Goal: Information Seeking & Learning: Learn about a topic

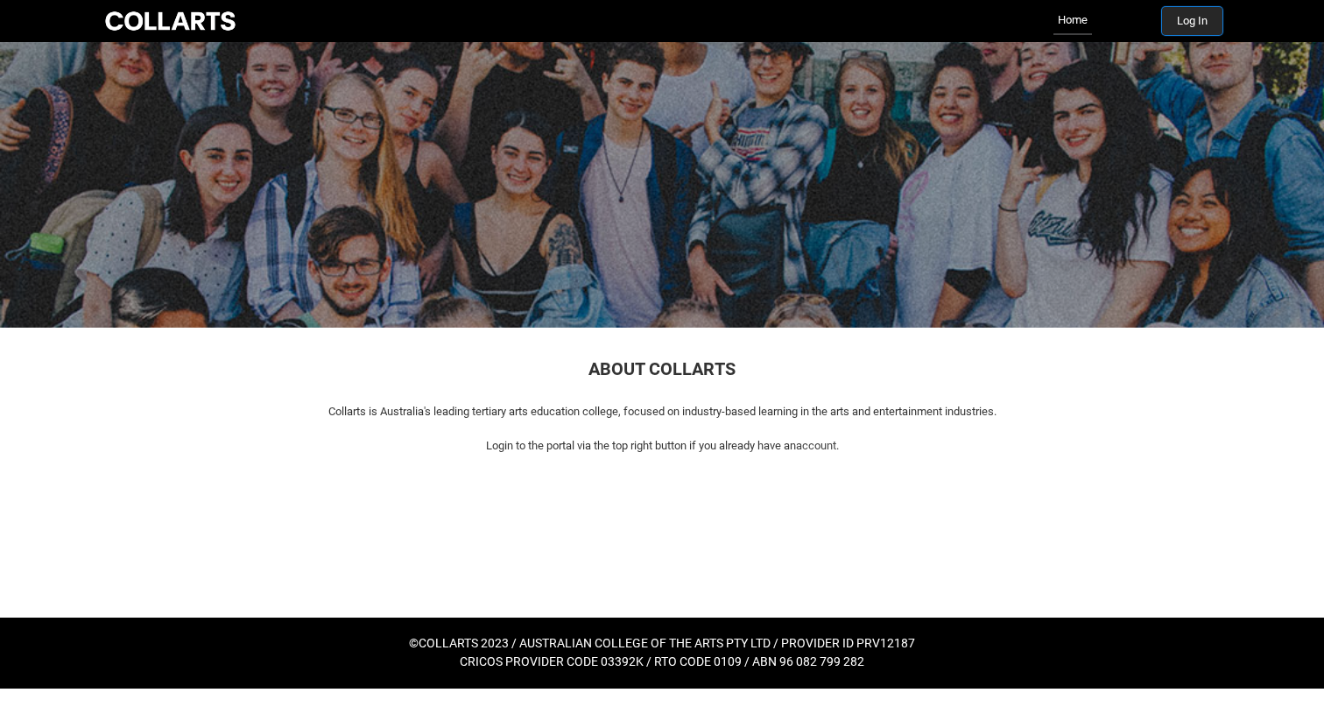
click at [1184, 27] on button "Log In" at bounding box center [1192, 21] width 60 height 28
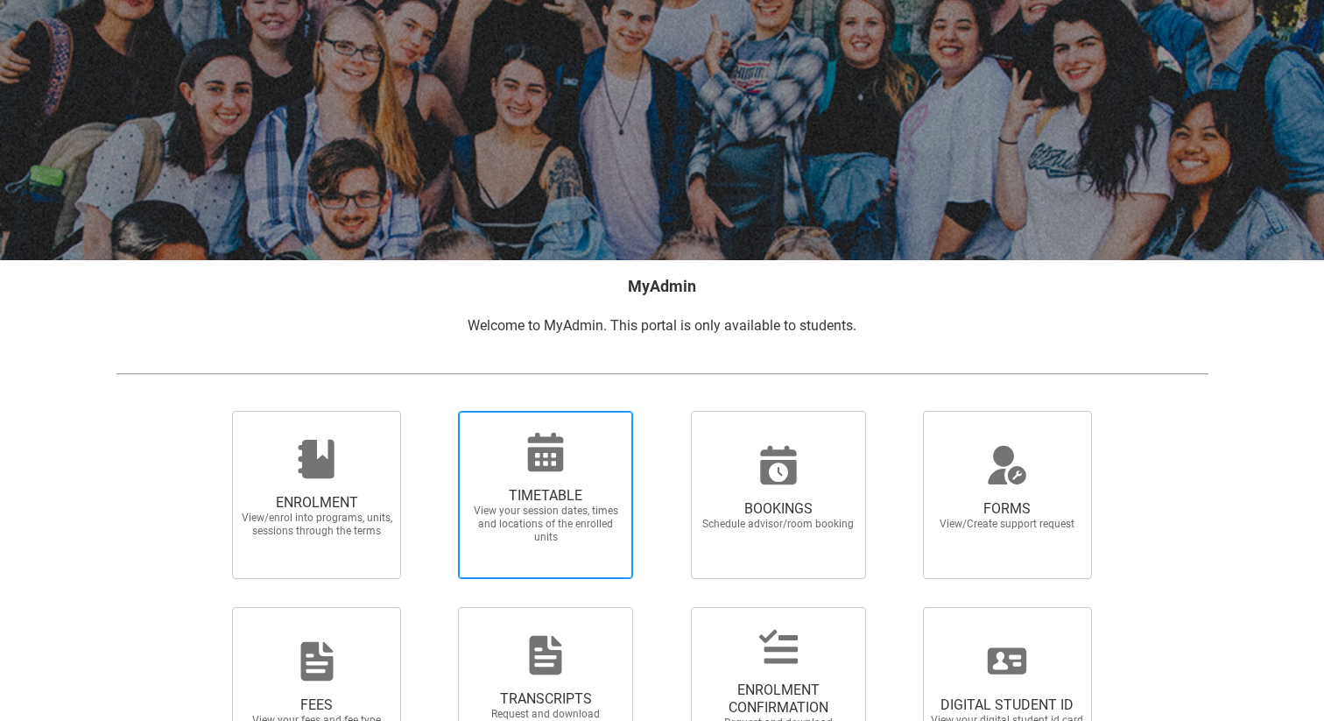
scroll to position [94, 0]
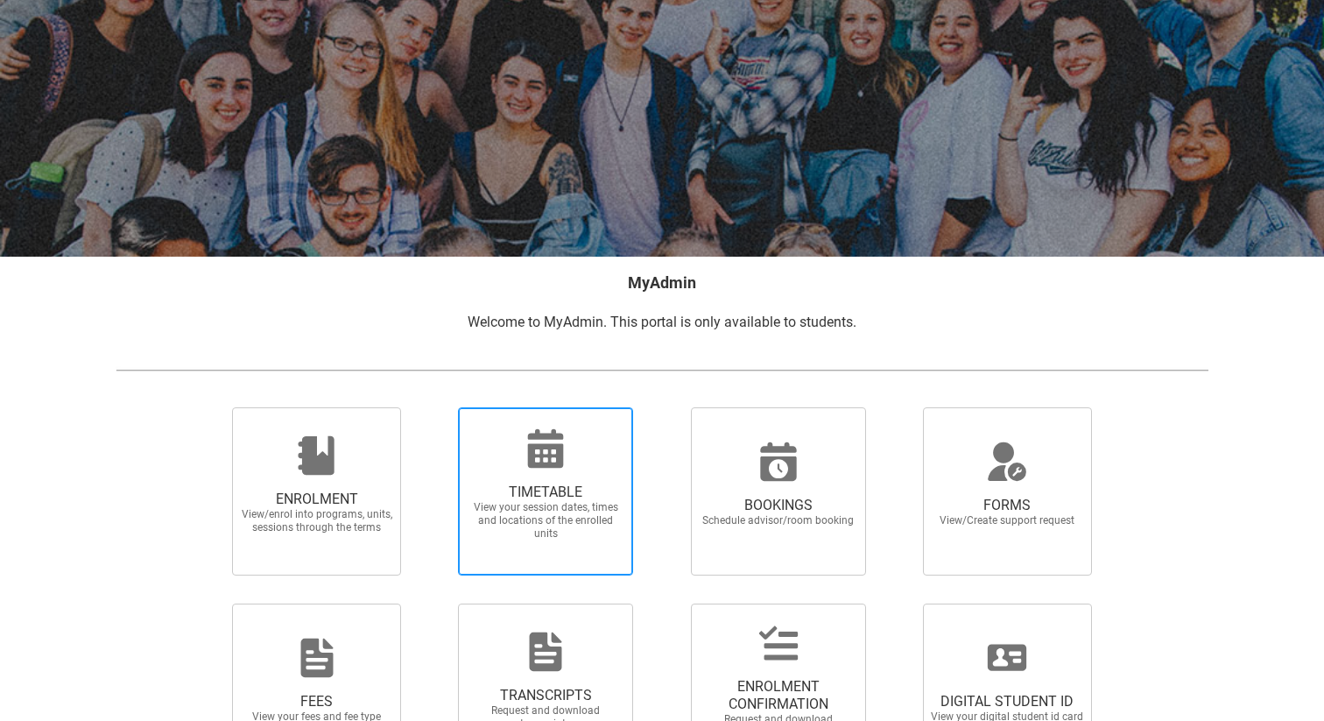
click at [575, 476] on span "TIMETABLE View your session dates, times and locations of the enrolled units" at bounding box center [546, 511] width 168 height 85
click at [436, 407] on input "TIMETABLE View your session dates, times and locations of the enrolled units" at bounding box center [435, 406] width 1 height 1
radio input "true"
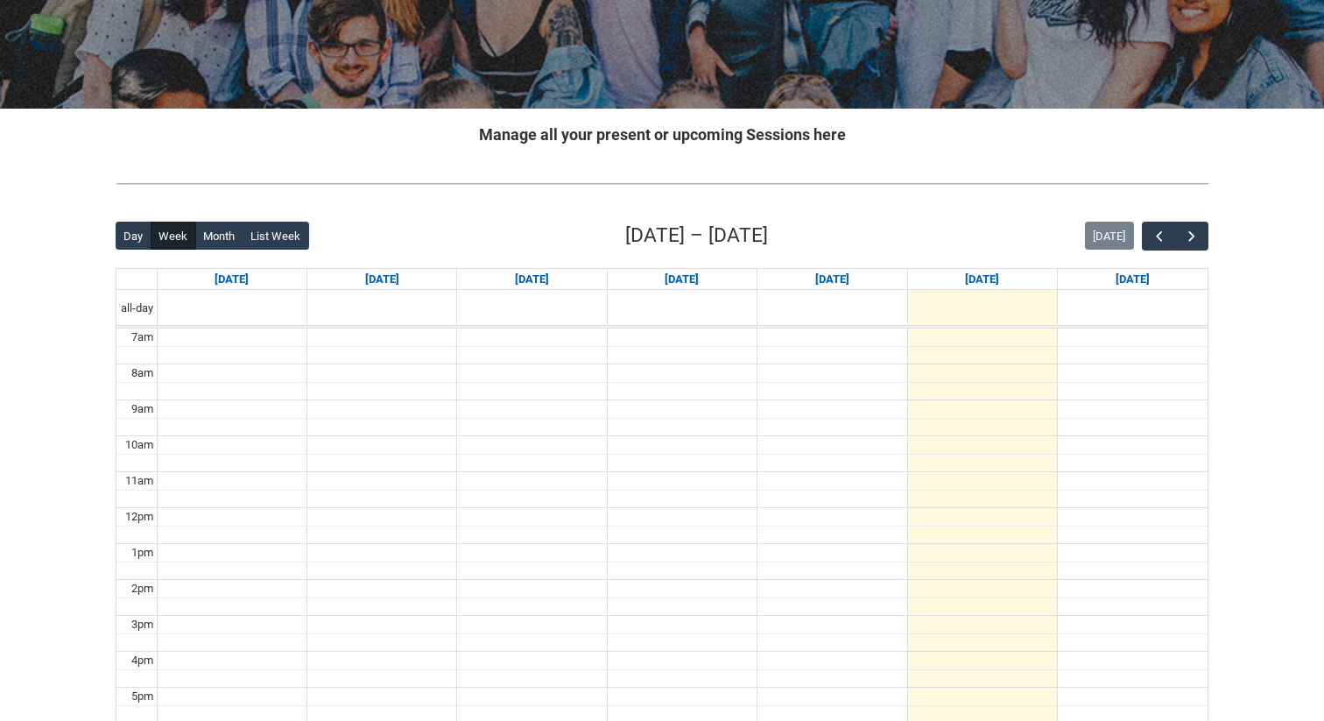
scroll to position [234, 0]
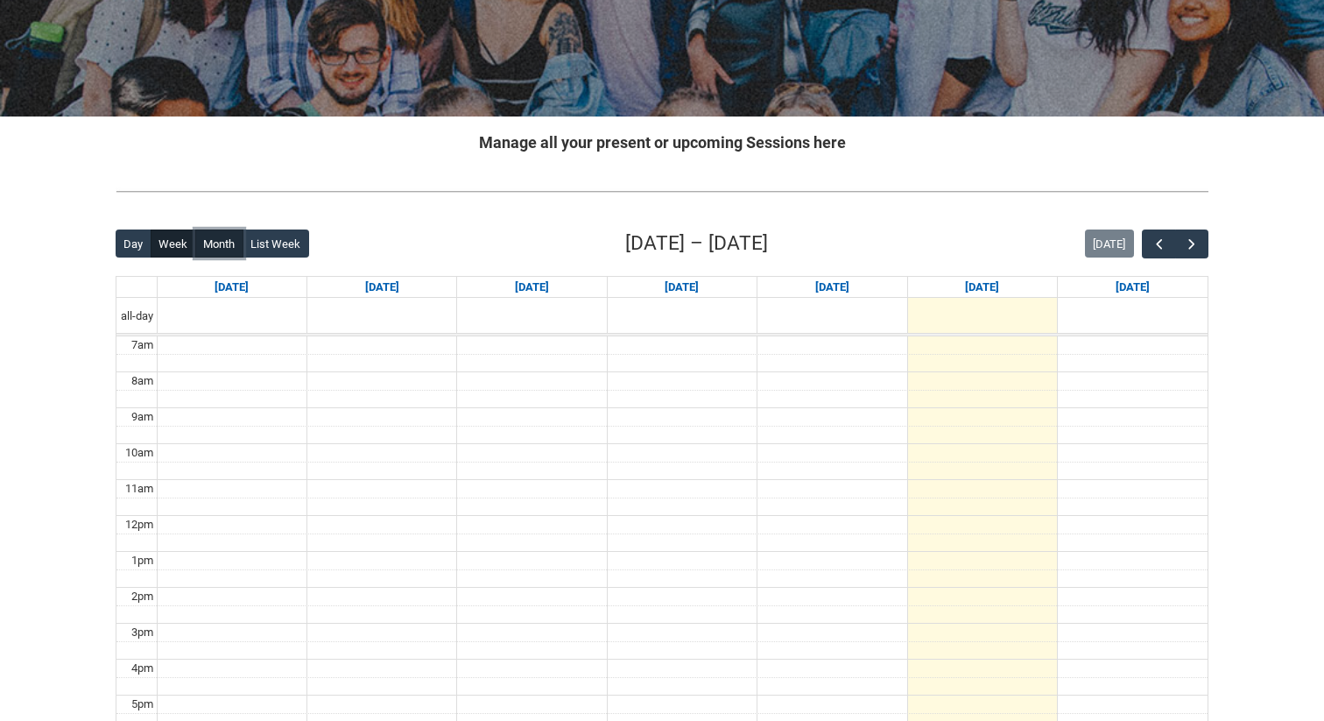
click at [229, 245] on button "Month" at bounding box center [219, 243] width 48 height 28
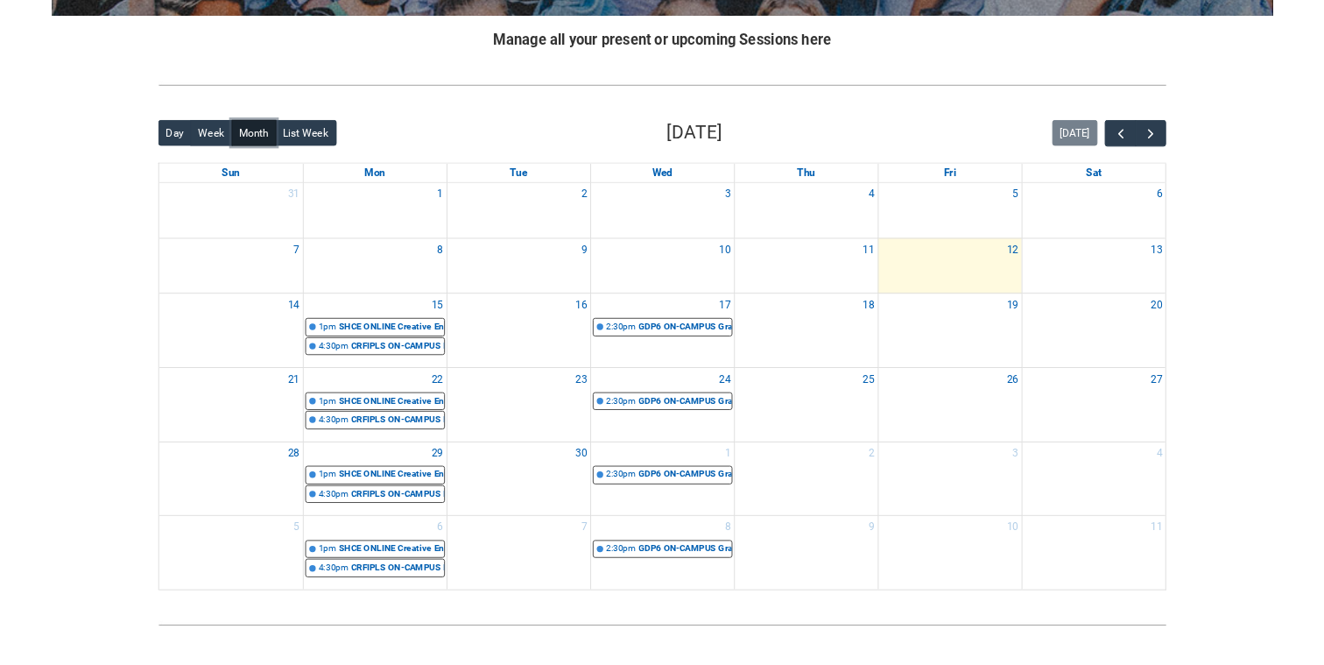
scroll to position [347, 0]
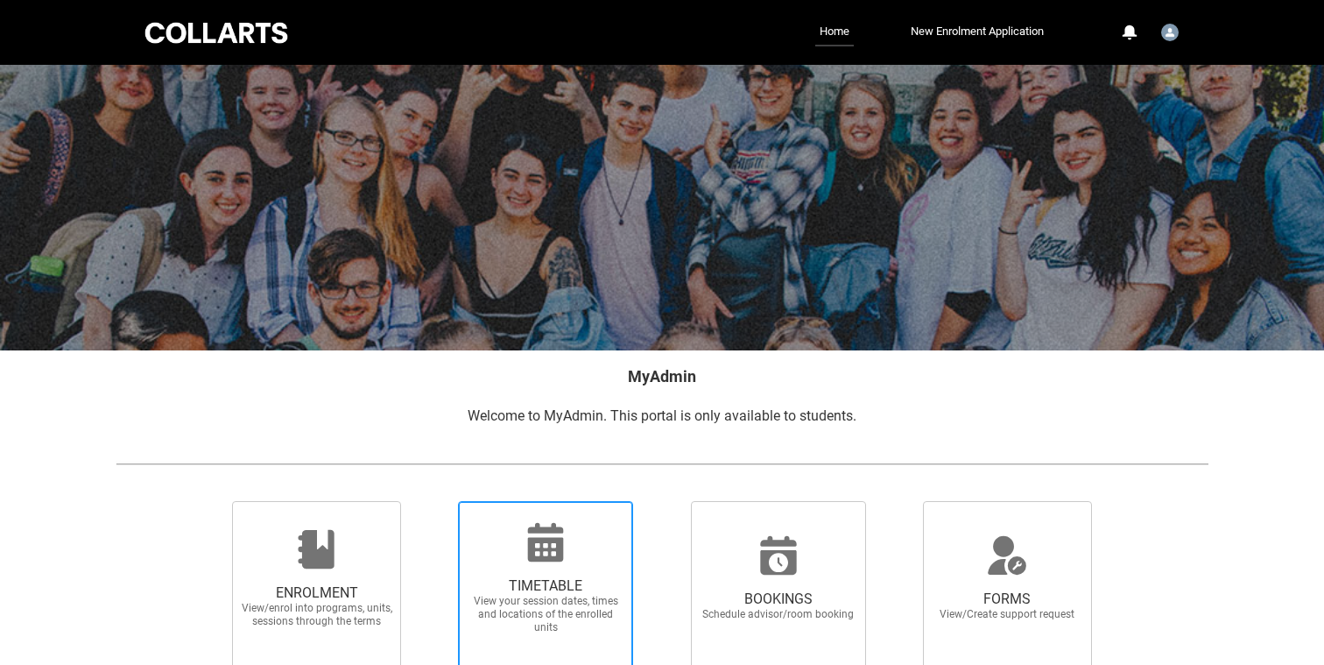
click at [549, 567] on span "TIMETABLE View your session dates, times and locations of the enrolled units" at bounding box center [546, 605] width 168 height 85
click at [436, 501] on input "TIMETABLE View your session dates, times and locations of the enrolled units" at bounding box center [435, 500] width 1 height 1
radio input "true"
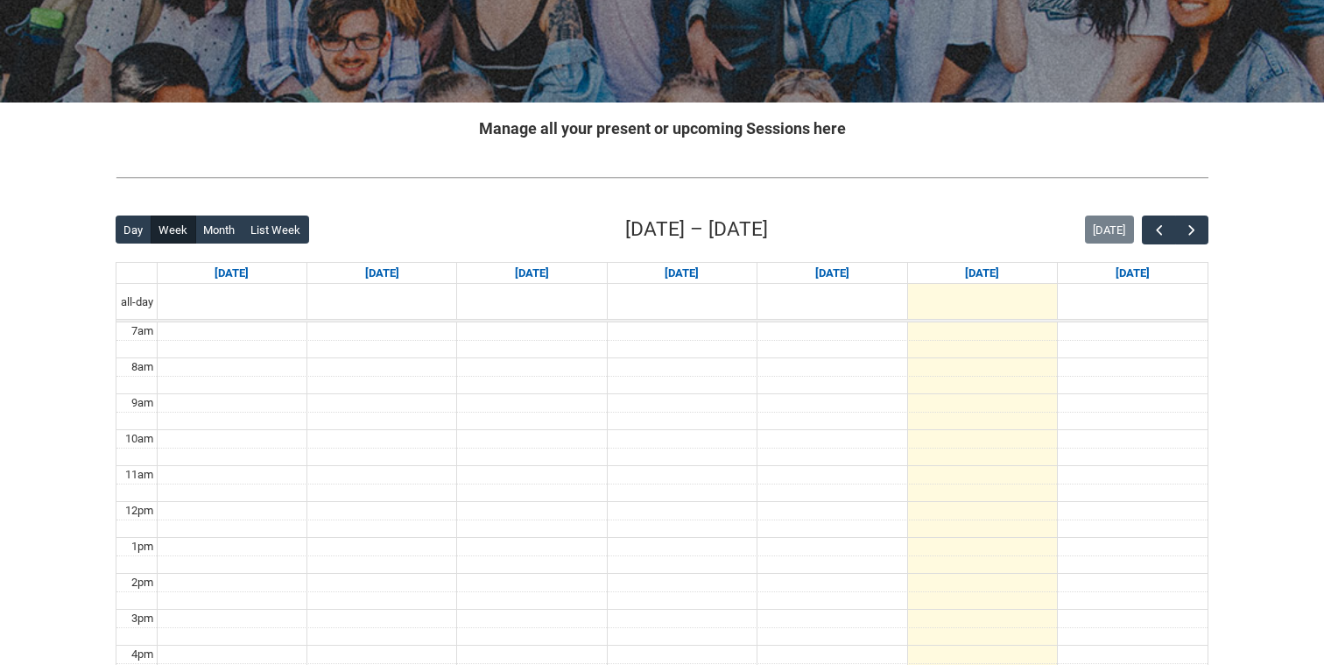
scroll to position [255, 0]
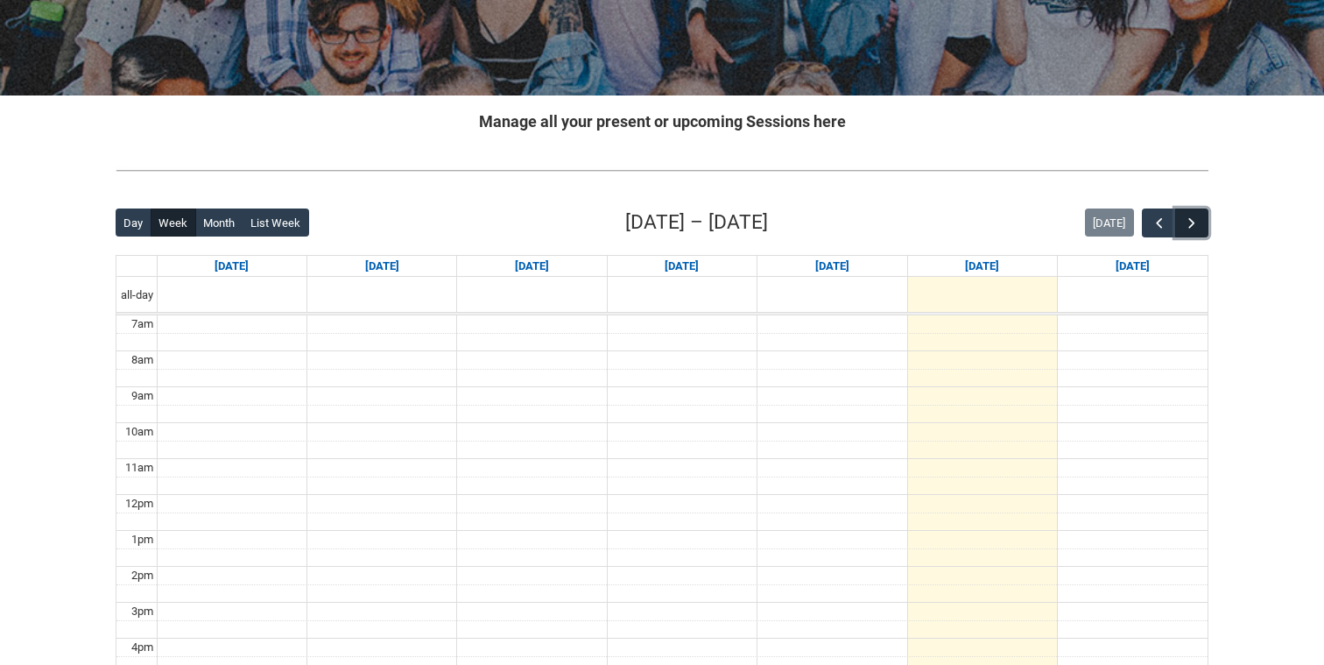
click at [1203, 228] on button "button" at bounding box center [1191, 222] width 33 height 29
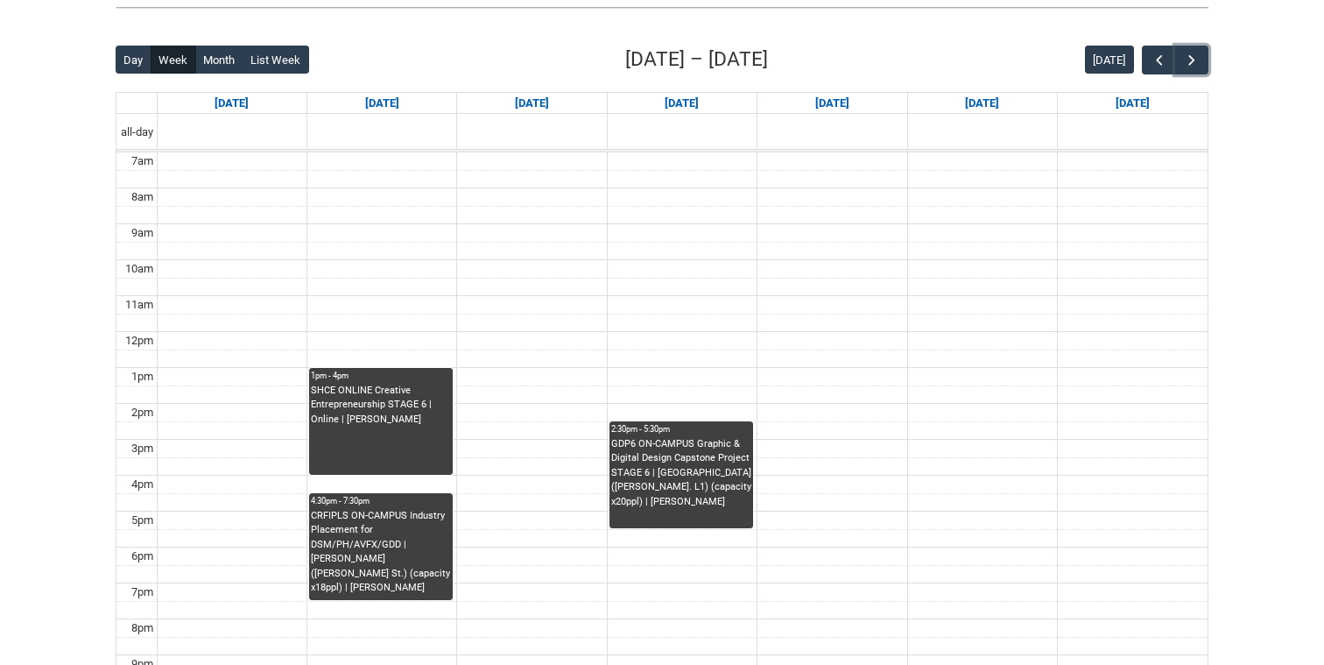
scroll to position [426, 0]
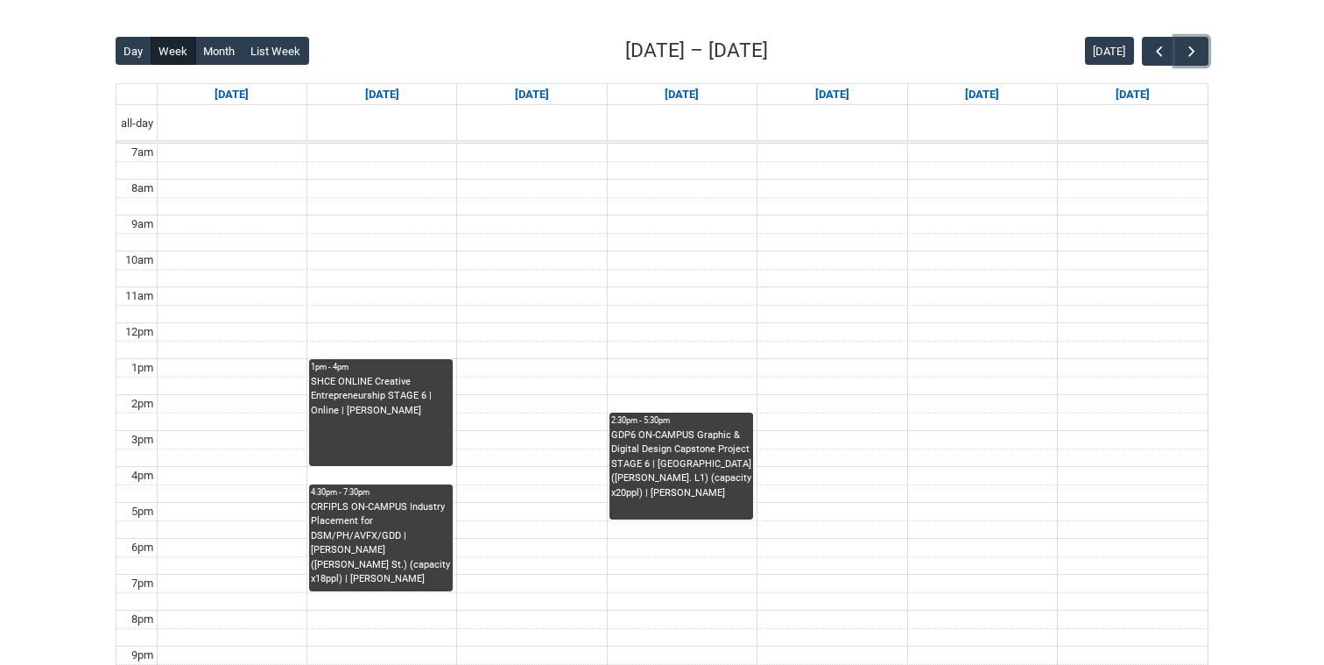
click at [335, 416] on div "SHCE ONLINE Creative Entrepreneurship STAGE 6 | Online | Morgan Williams" at bounding box center [381, 397] width 140 height 44
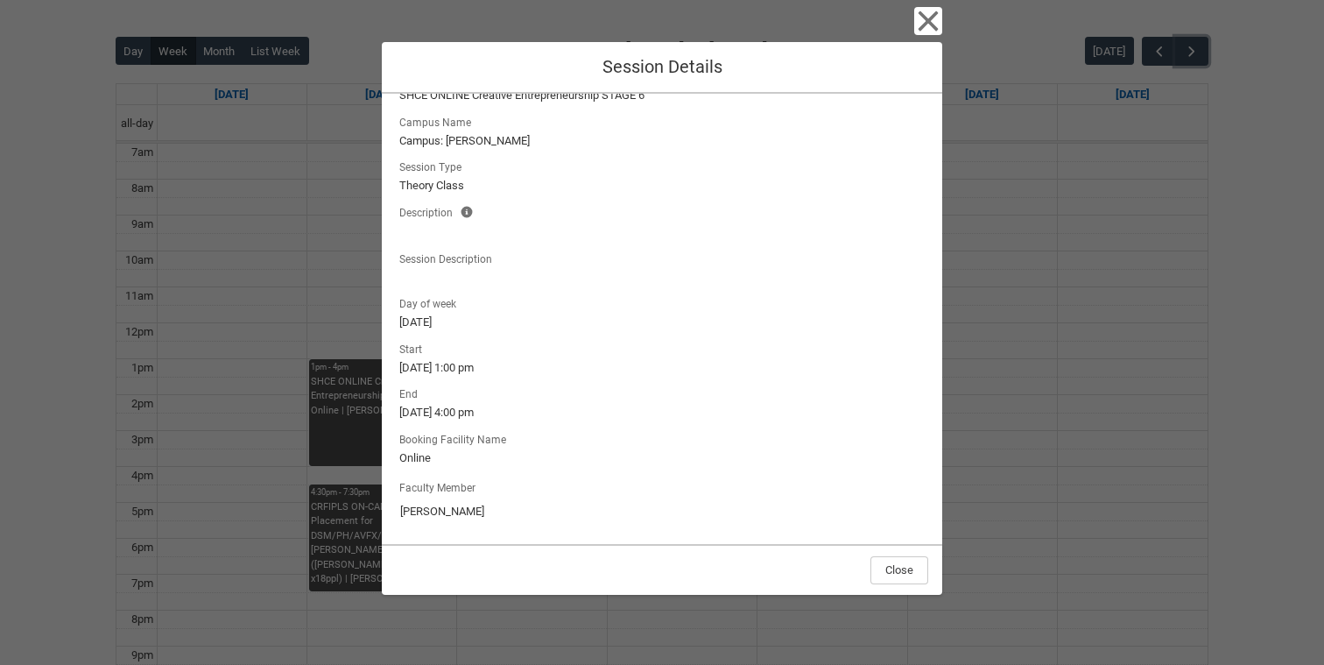
scroll to position [43, 0]
click at [372, 309] on div "Close Session Details Session Name SHCE ONLINE Creative Entrepreneurship STAGE …" at bounding box center [662, 332] width 1324 height 665
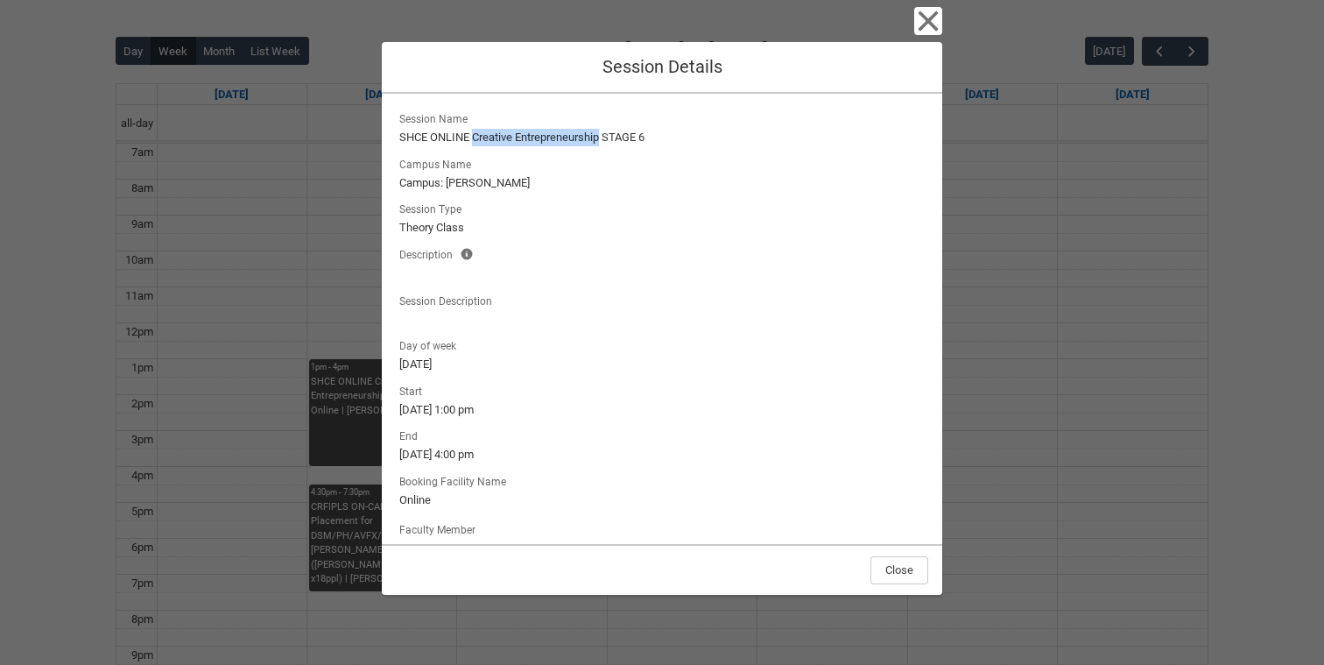
drag, startPoint x: 476, startPoint y: 135, endPoint x: 603, endPoint y: 132, distance: 127.0
click at [603, 132] on lightning-formatted-text "SHCE ONLINE Creative Entrepreneurship STAGE 6" at bounding box center [661, 138] width 525 height 18
copy lightning-formatted-text "Creative Entrepreneurship"
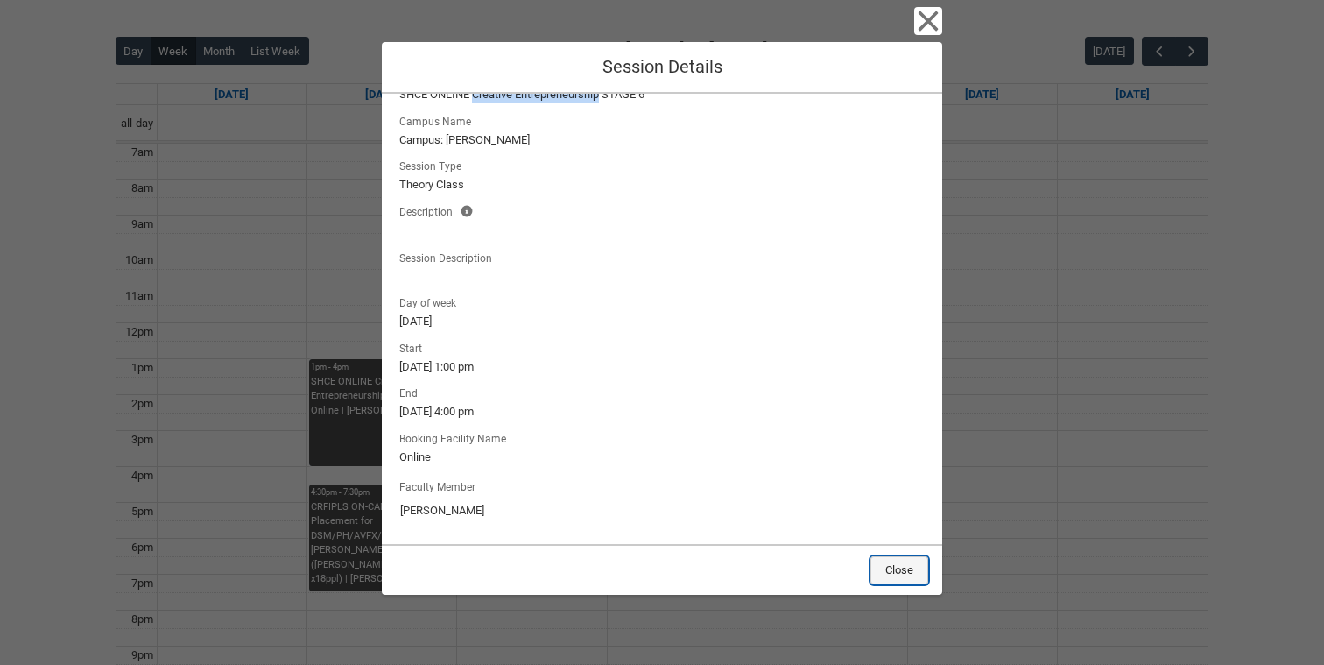
click at [903, 564] on button "Close" at bounding box center [900, 570] width 58 height 28
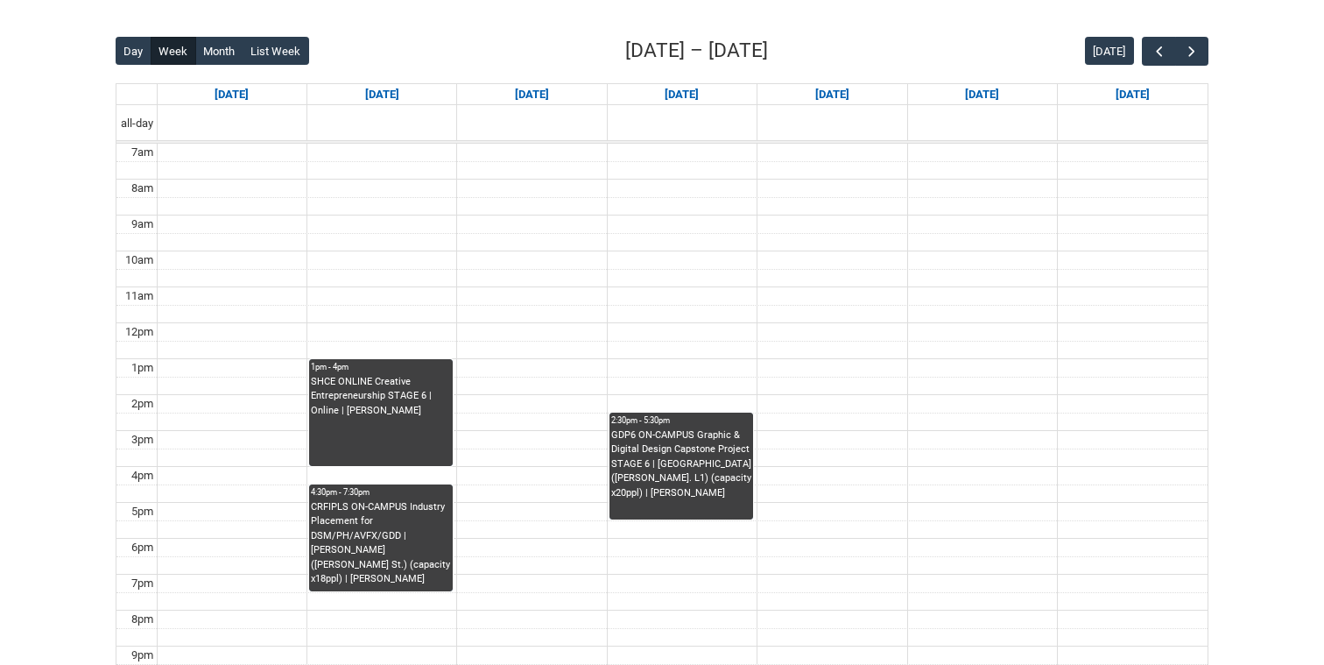
click at [425, 546] on div "CRFIPLS ON-CAMPUS Industry Placement for DSM/PH/AVFX/GDD | Draper (Cromwell St.…" at bounding box center [381, 543] width 140 height 87
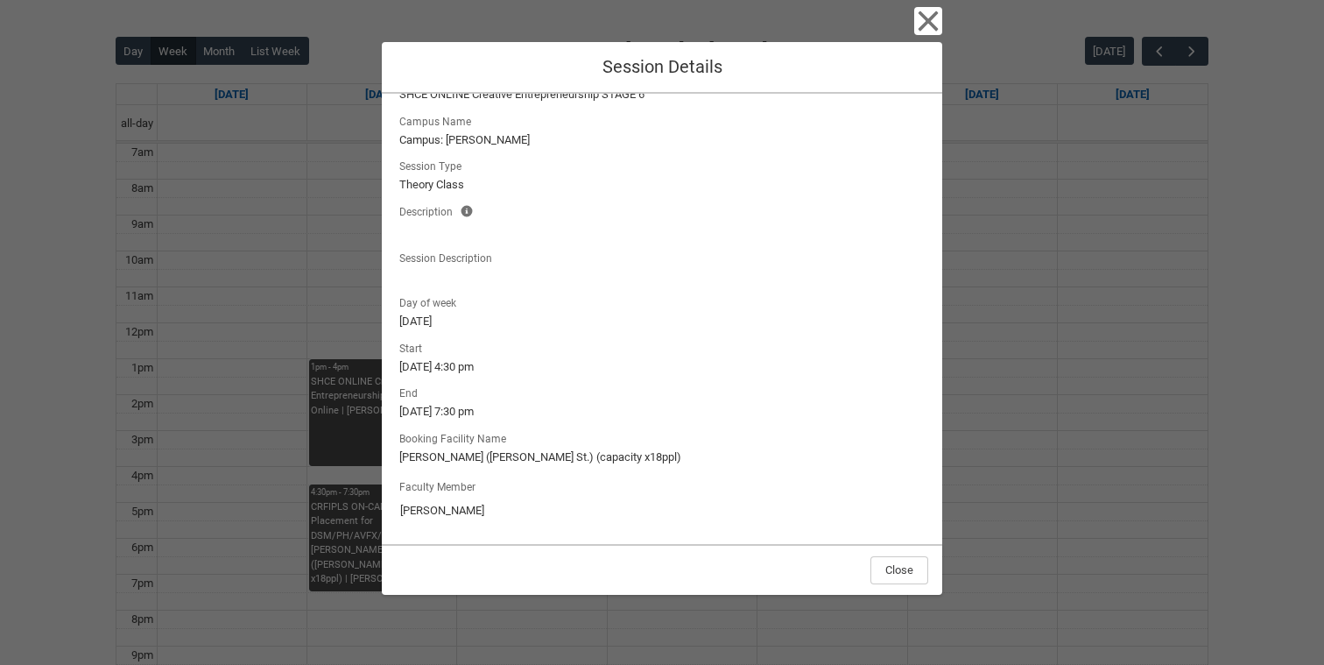
scroll to position [0, 0]
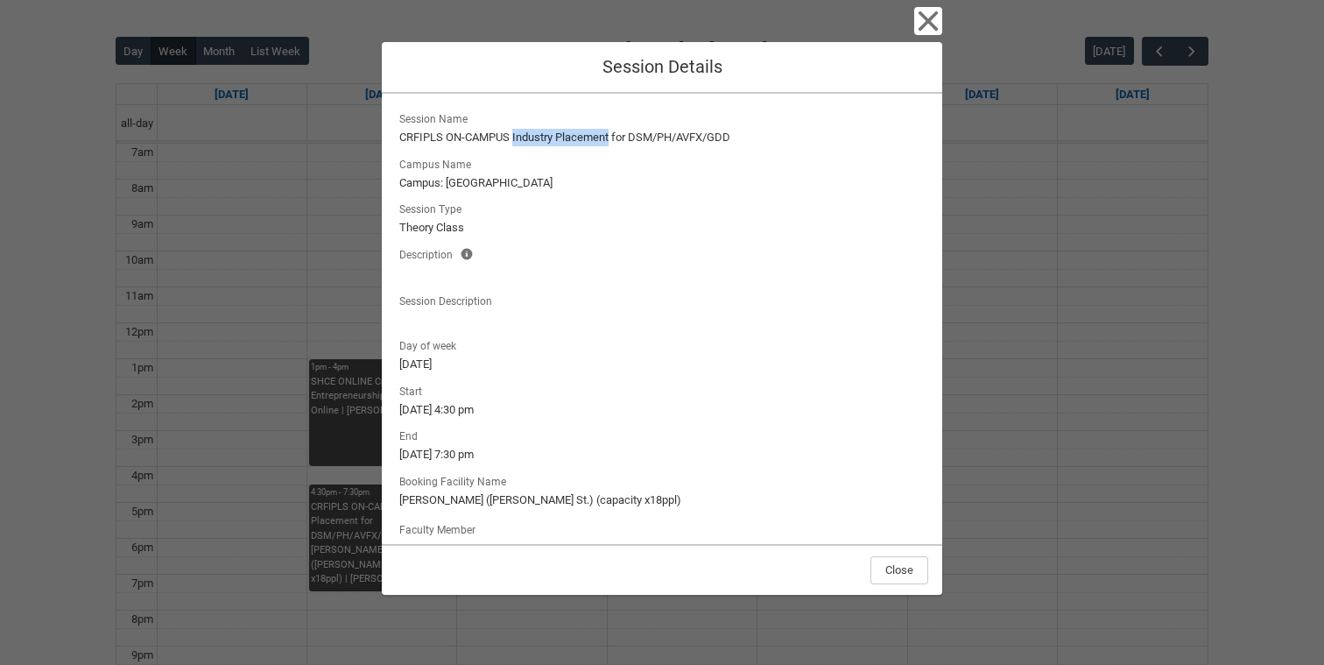
drag, startPoint x: 514, startPoint y: 139, endPoint x: 611, endPoint y: 145, distance: 97.4
click at [611, 145] on lightning-formatted-text "CRFIPLS ON-CAMPUS Industry Placement for DSM/PH/AVFX/GDD" at bounding box center [661, 138] width 525 height 18
copy lightning-formatted-text "Industry Placement"
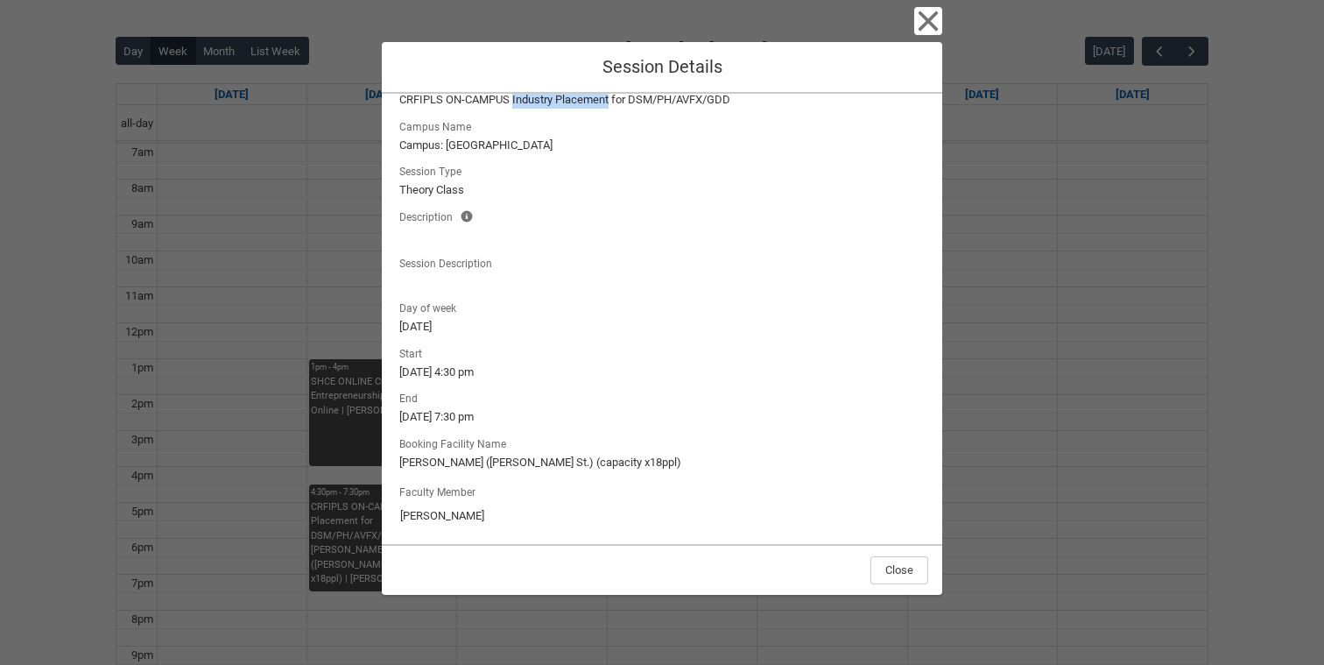
scroll to position [43, 0]
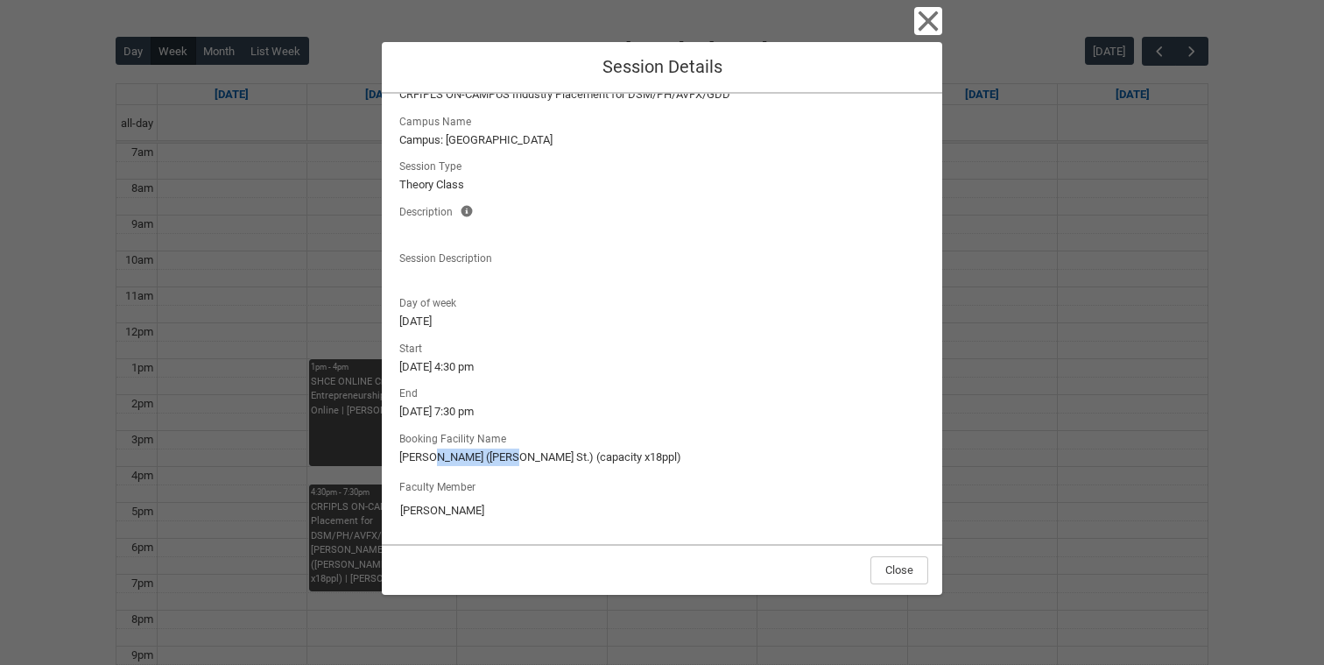
drag, startPoint x: 433, startPoint y: 455, endPoint x: 505, endPoint y: 449, distance: 72.9
click at [505, 449] on lightning-formatted-text "Draper (Cromwell St.) (capacity x18ppl)" at bounding box center [661, 457] width 525 height 18
drag, startPoint x: 399, startPoint y: 458, endPoint x: 503, endPoint y: 454, distance: 103.4
click at [502, 454] on lightning-formatted-text "Draper (Cromwell St.) (capacity x18ppl)" at bounding box center [661, 457] width 525 height 18
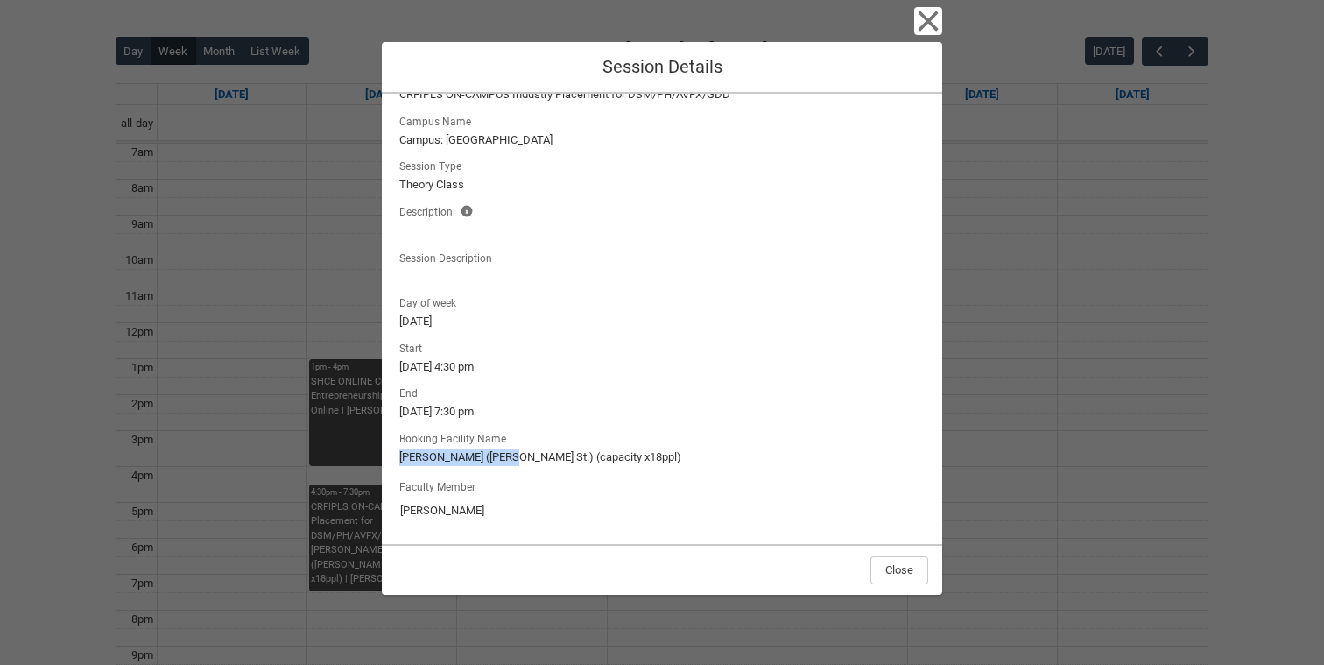
click at [426, 455] on lightning-formatted-text "Draper (Cromwell St.) (capacity x18ppl)" at bounding box center [661, 457] width 525 height 18
drag, startPoint x: 399, startPoint y: 456, endPoint x: 432, endPoint y: 455, distance: 32.4
click at [432, 455] on lightning-formatted-text "Draper (Cromwell St.) (capacity x18ppl)" at bounding box center [661, 457] width 525 height 18
copy lightning-formatted-text "Draper"
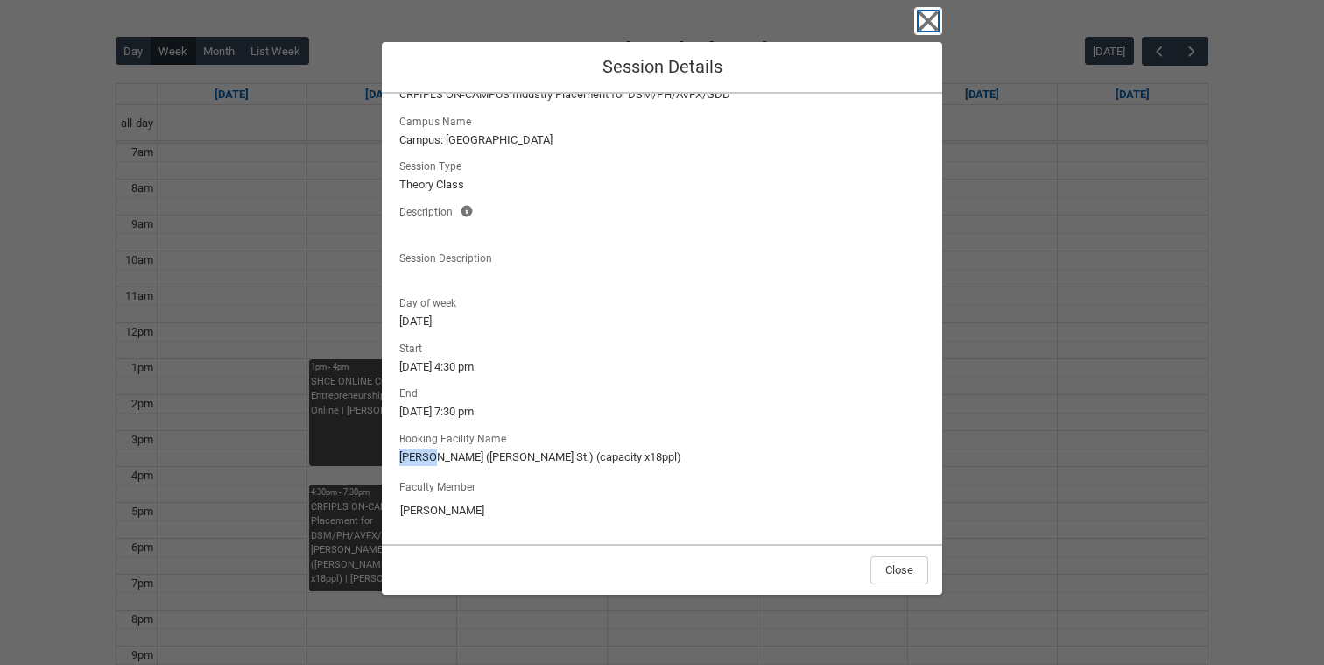
click at [920, 21] on icon "button" at bounding box center [928, 21] width 28 height 28
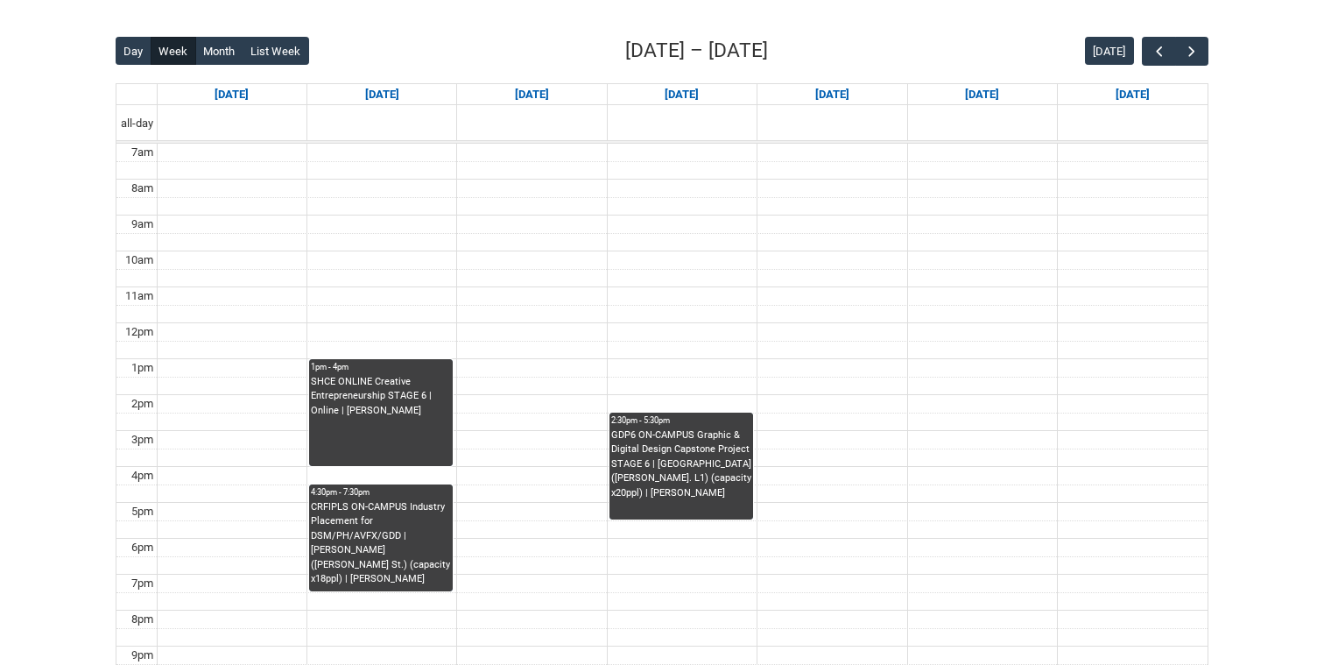
click at [698, 475] on div "GDP6 ON-CAMPUS Graphic & Digital Design Capstone Project STAGE 6 | Studio 9 (Ge…" at bounding box center [681, 464] width 140 height 73
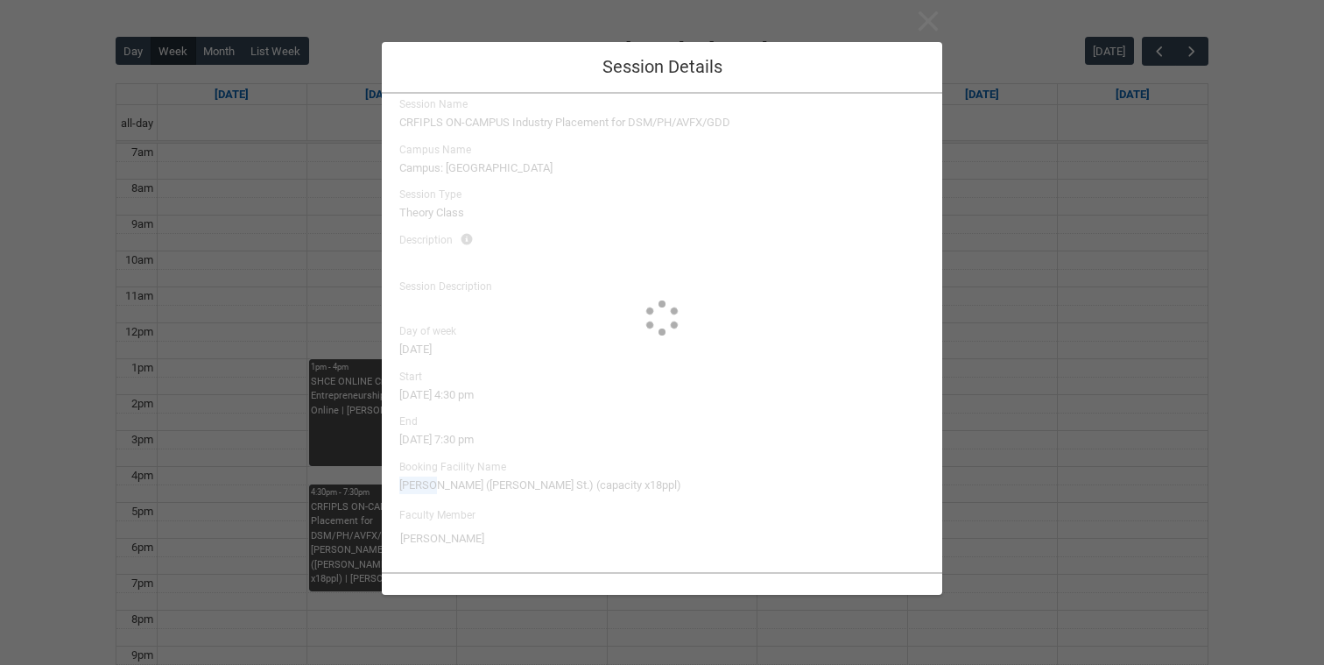
type input "Claudia Bergsdorf"
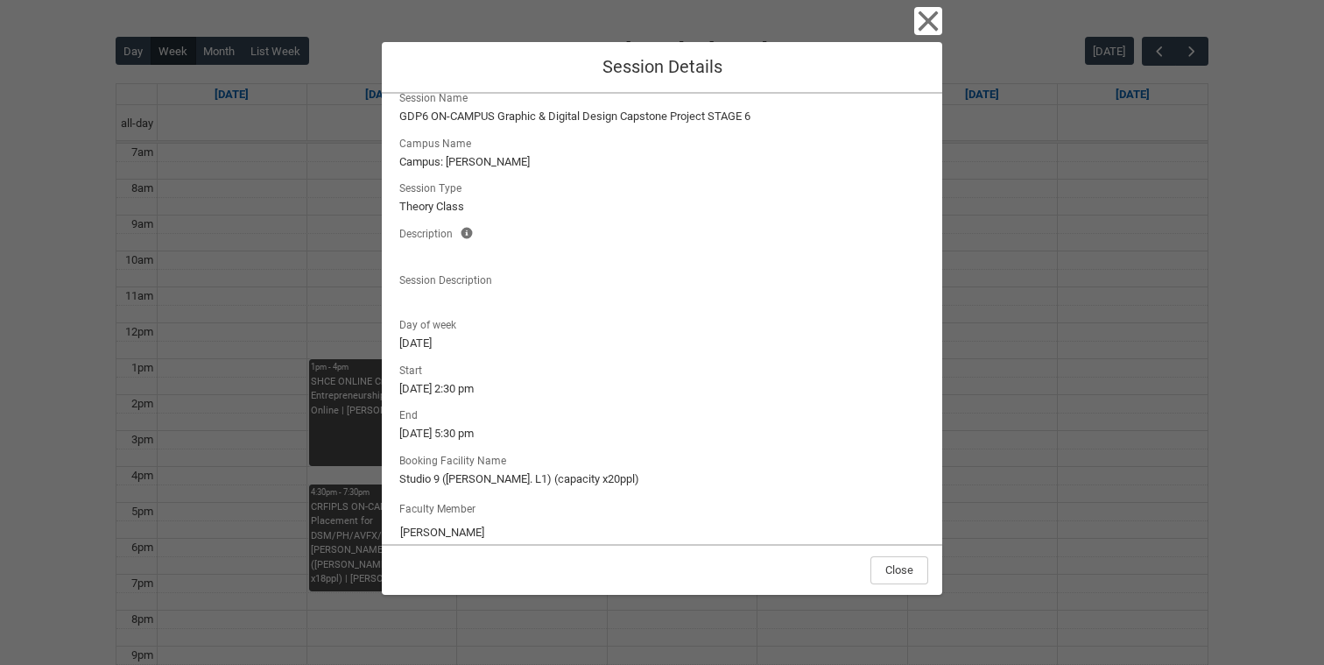
scroll to position [0, 0]
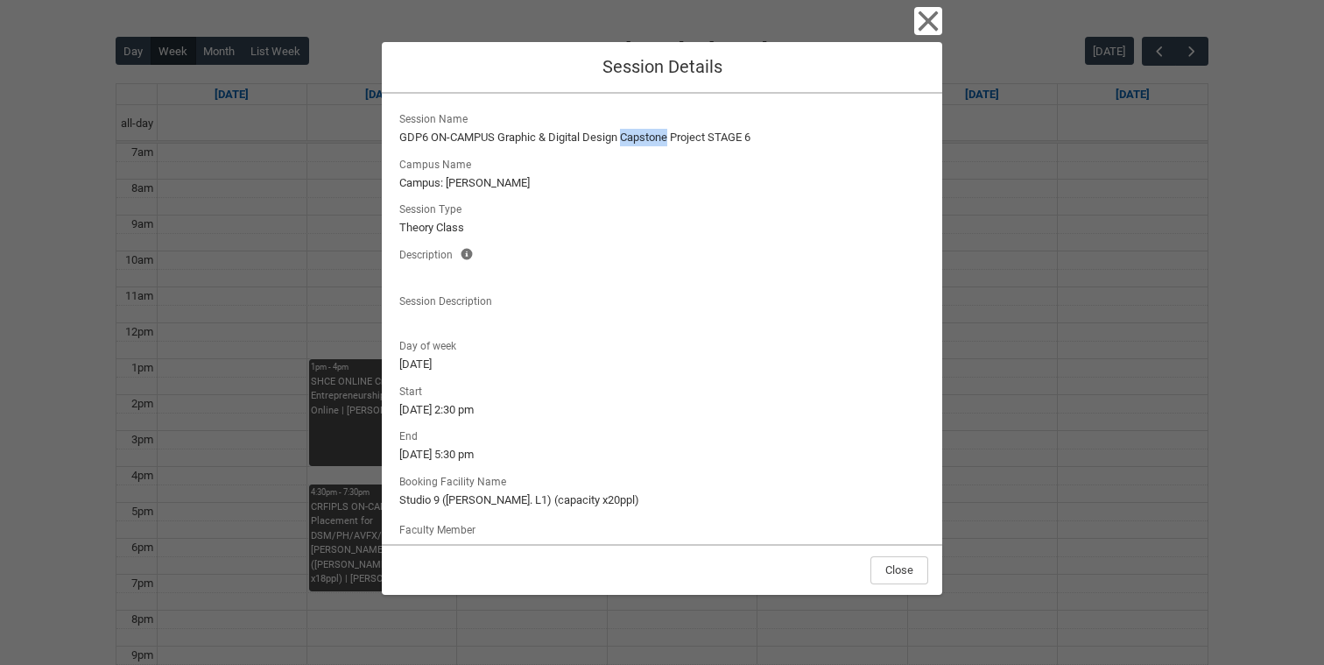
drag, startPoint x: 624, startPoint y: 131, endPoint x: 670, endPoint y: 131, distance: 46.4
click at [670, 131] on lightning-formatted-text "GDP6 ON-CAMPUS Graphic & Digital Design Capstone Project STAGE 6" at bounding box center [661, 138] width 525 height 18
copy lightning-formatted-text "Capstone"
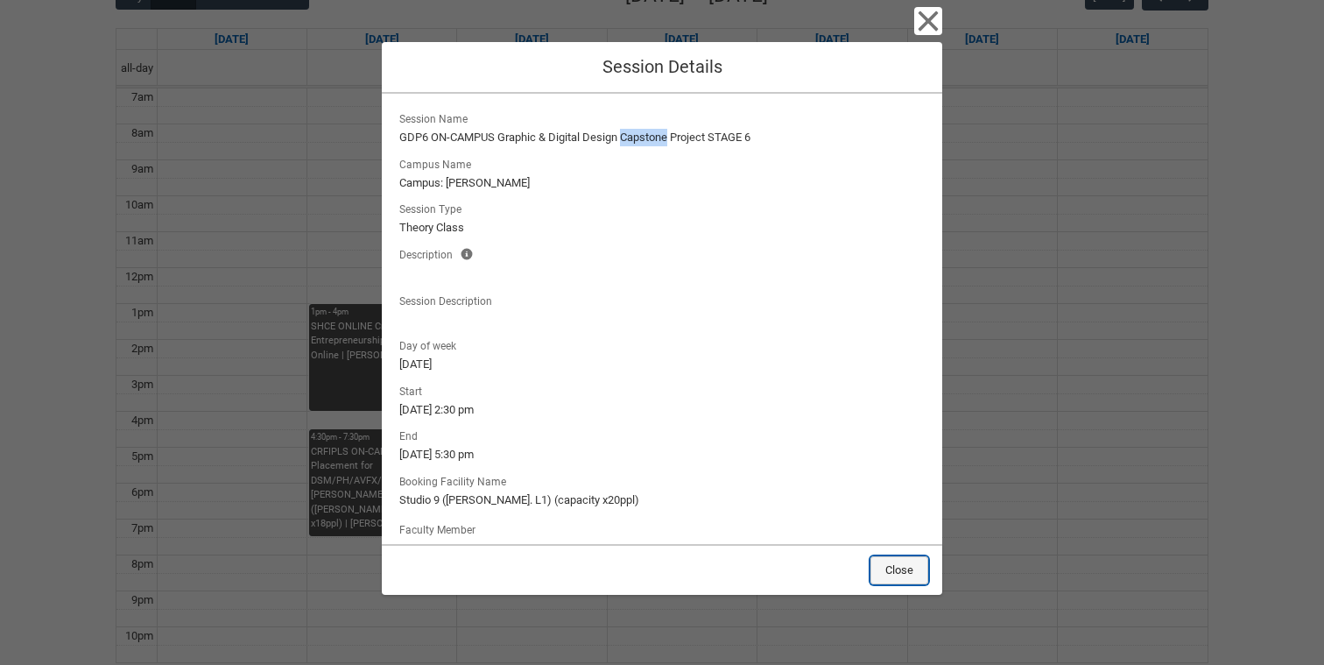
click at [885, 561] on button "Close" at bounding box center [900, 570] width 58 height 28
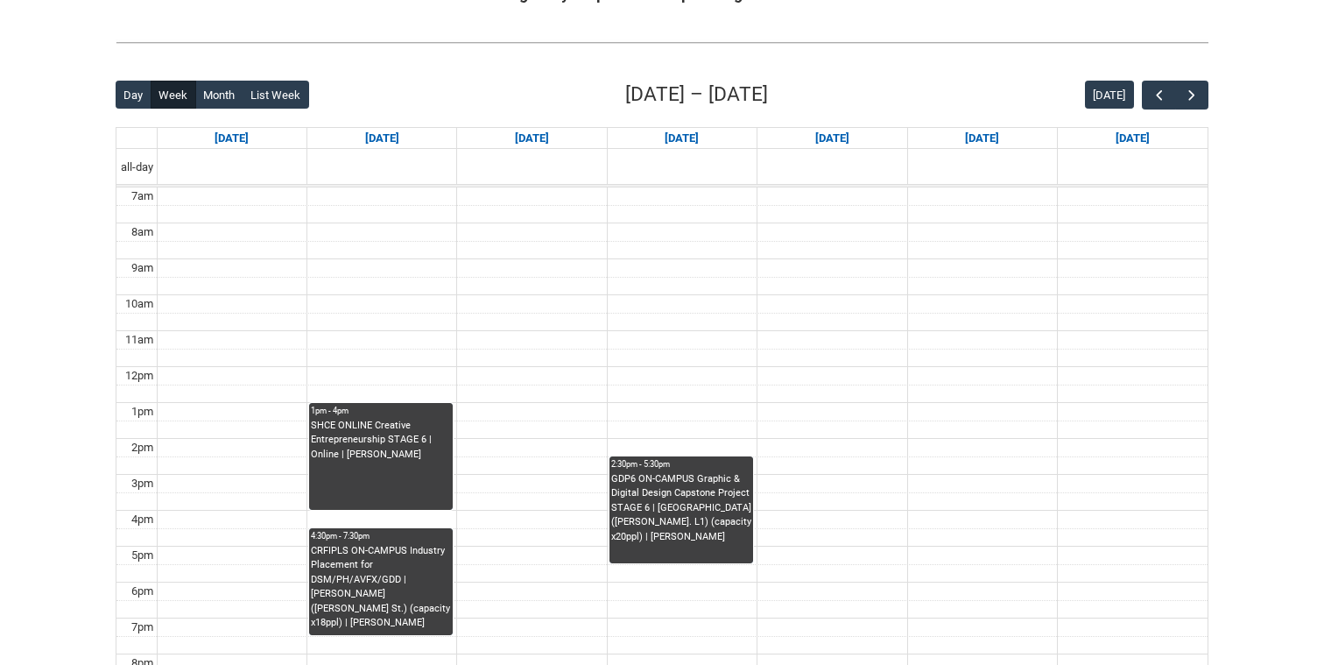
scroll to position [356, 0]
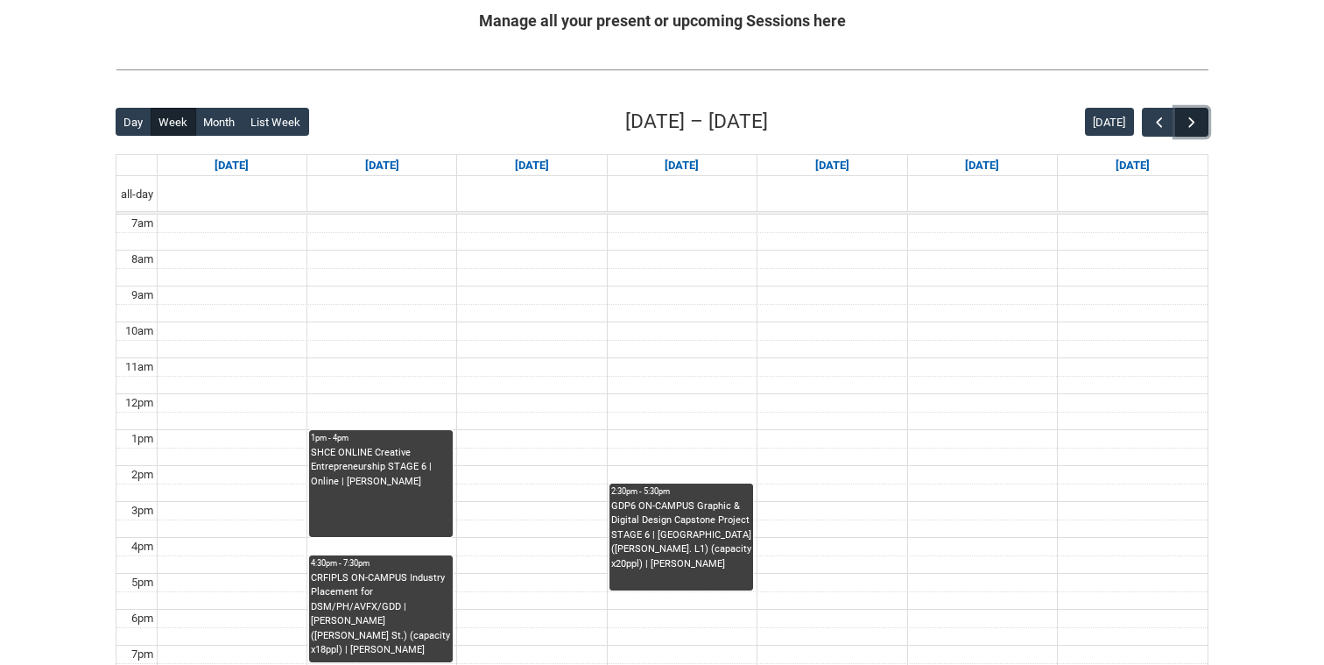
click at [1195, 122] on span "button" at bounding box center [1192, 123] width 18 height 18
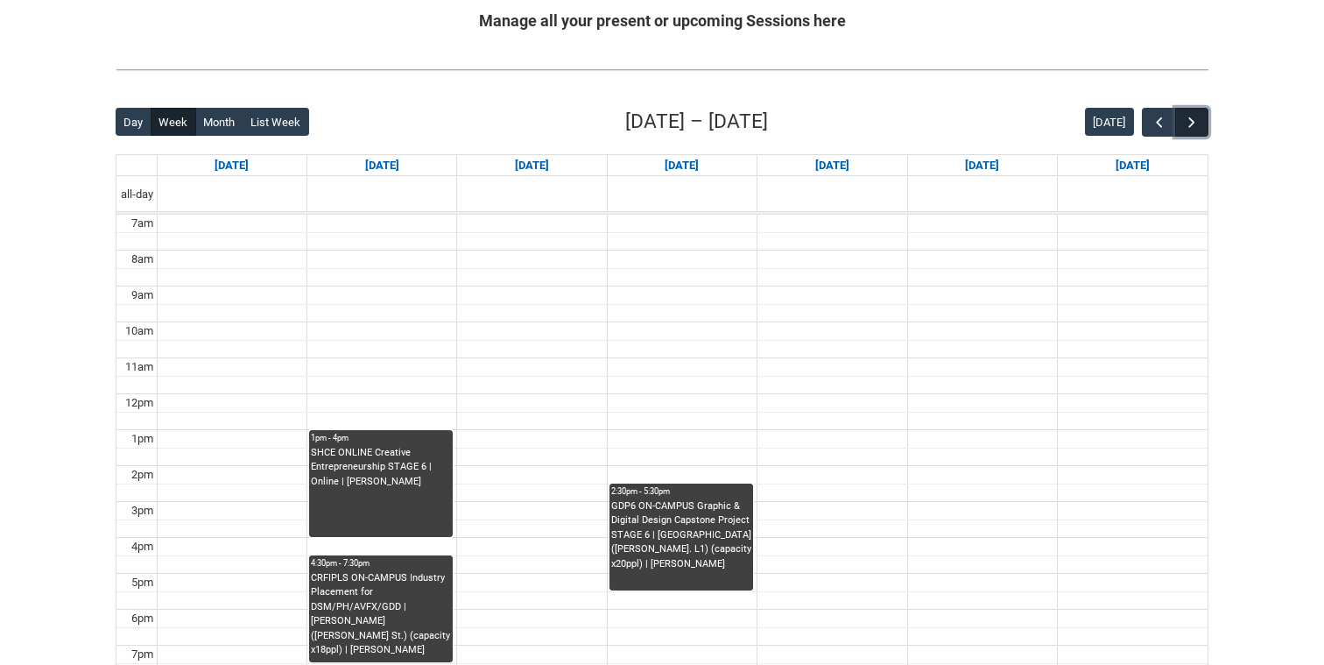
click at [1195, 122] on span "button" at bounding box center [1192, 123] width 18 height 18
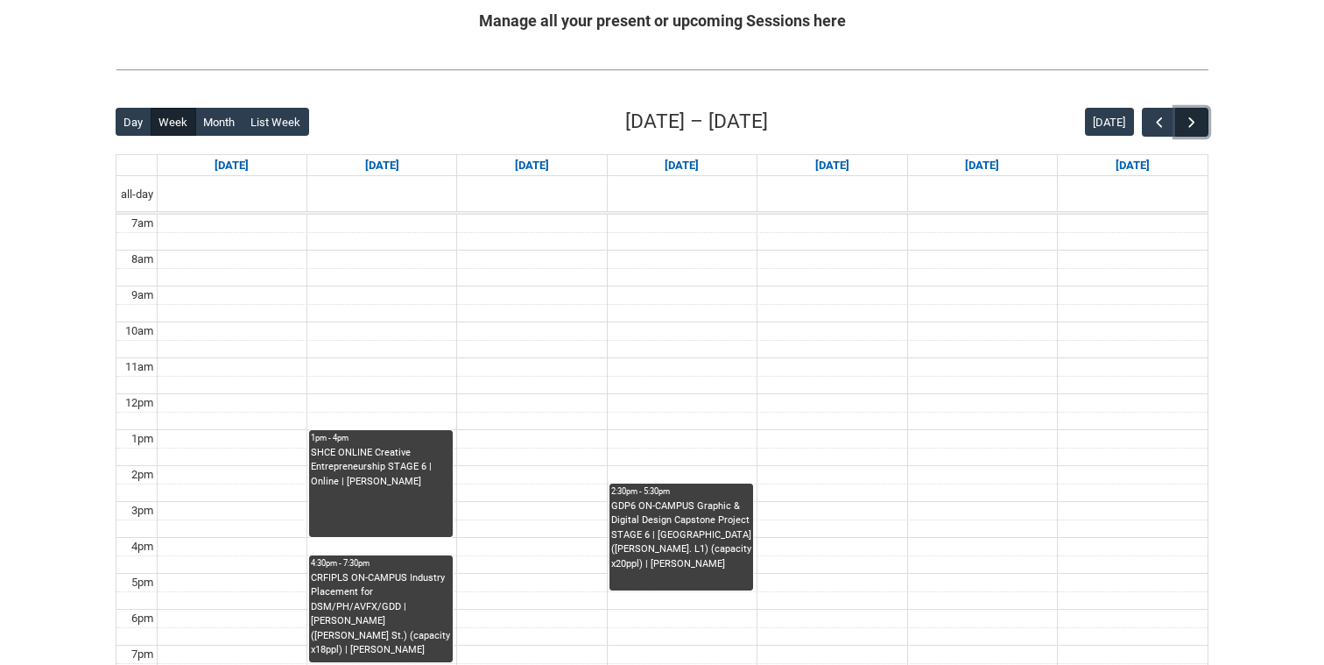
click at [1195, 122] on span "button" at bounding box center [1192, 123] width 18 height 18
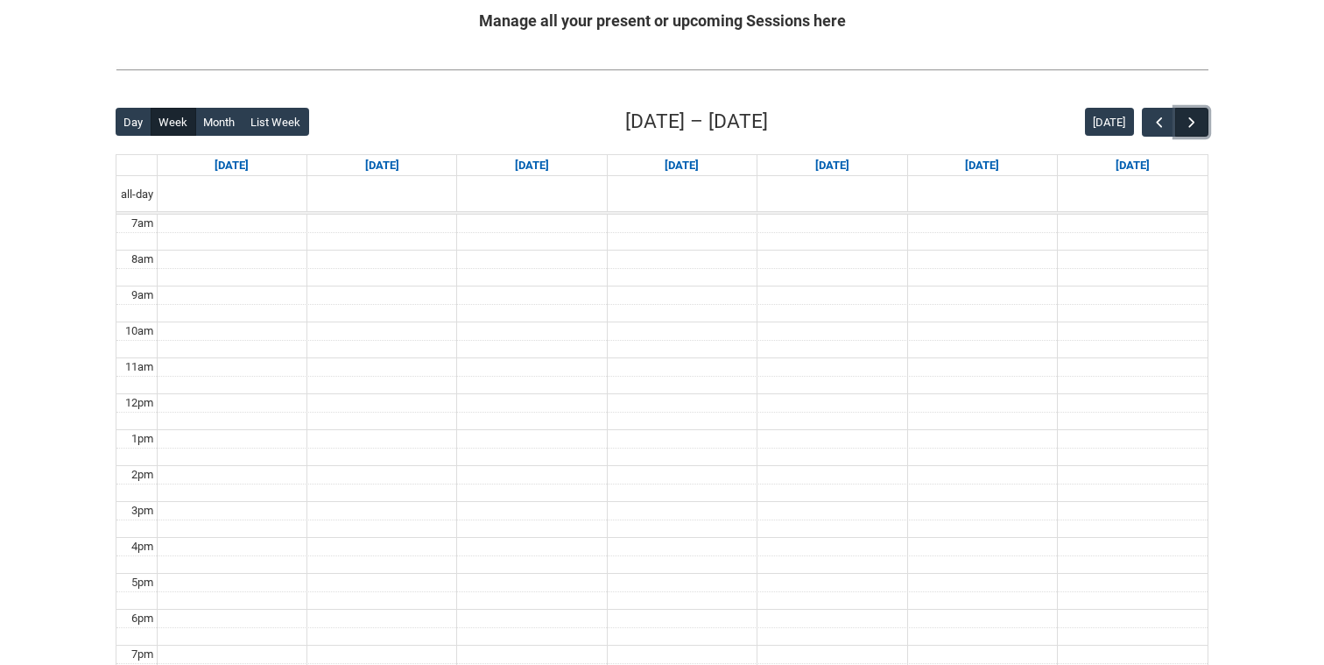
click at [1195, 122] on span "button" at bounding box center [1192, 123] width 18 height 18
click at [1152, 123] on span "button" at bounding box center [1160, 123] width 18 height 18
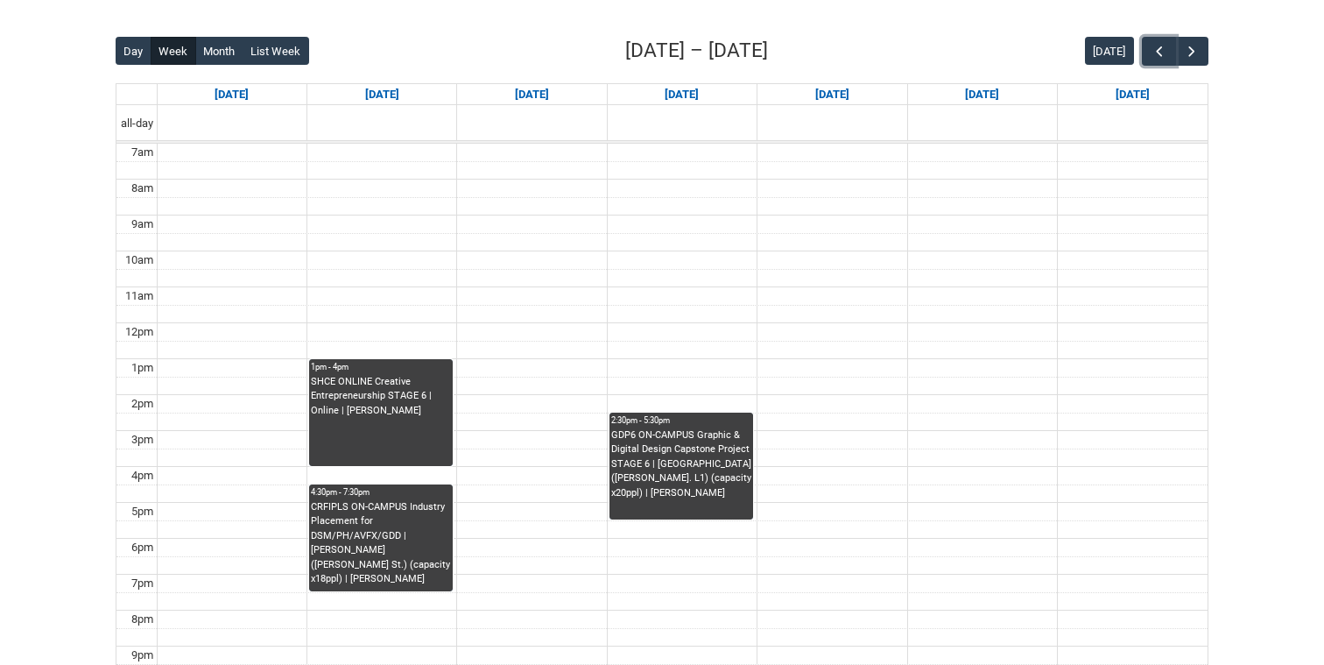
scroll to position [434, 0]
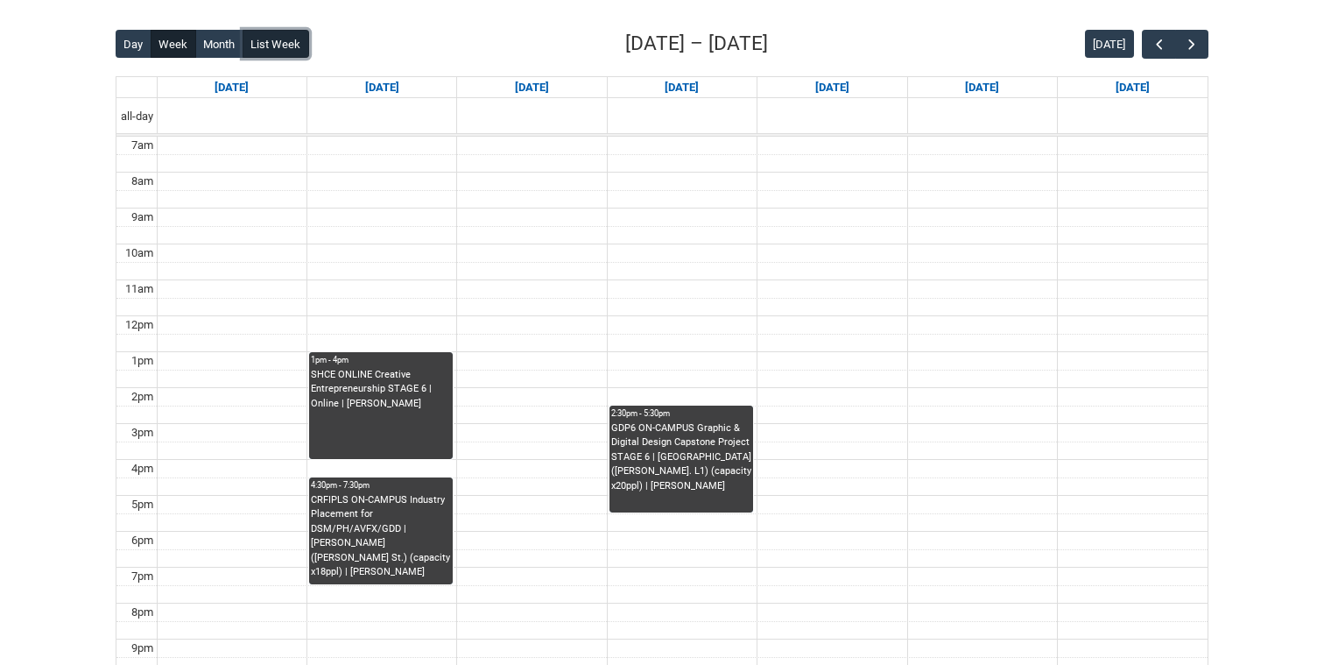
click at [290, 46] on button "List Week" at bounding box center [276, 44] width 67 height 28
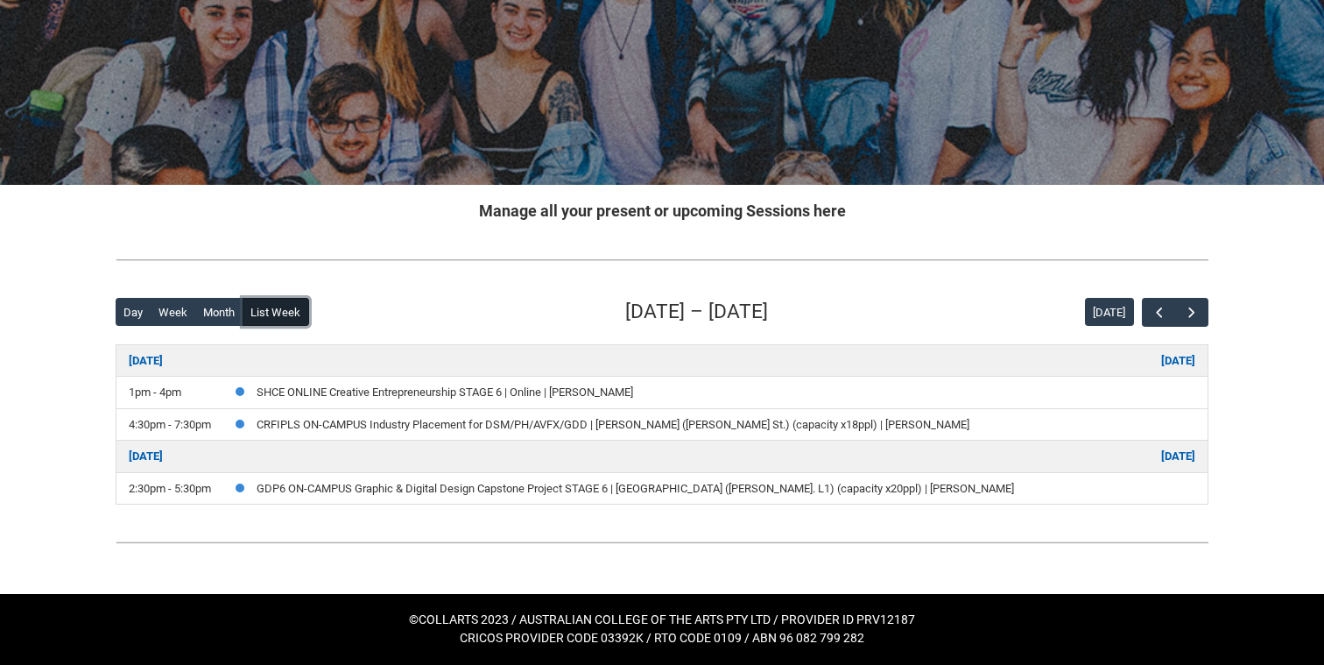
scroll to position [166, 0]
click at [224, 314] on button "Month" at bounding box center [219, 312] width 48 height 28
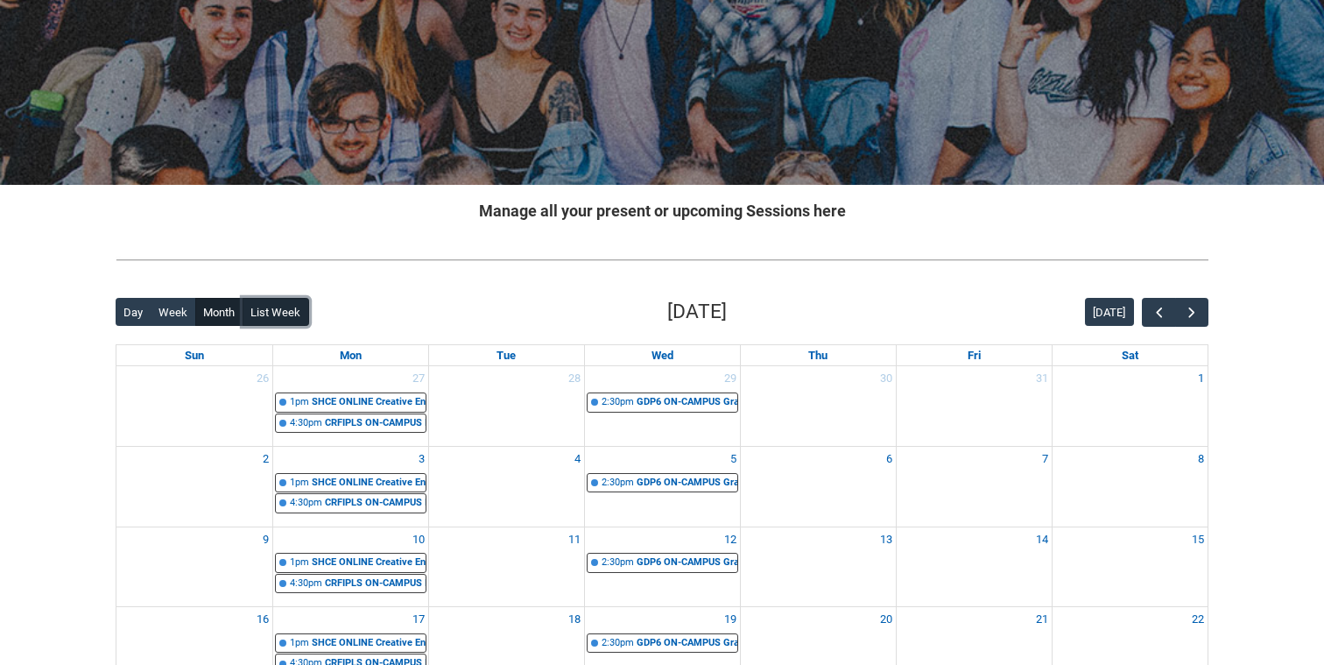
click at [264, 307] on button "List Week" at bounding box center [276, 312] width 67 height 28
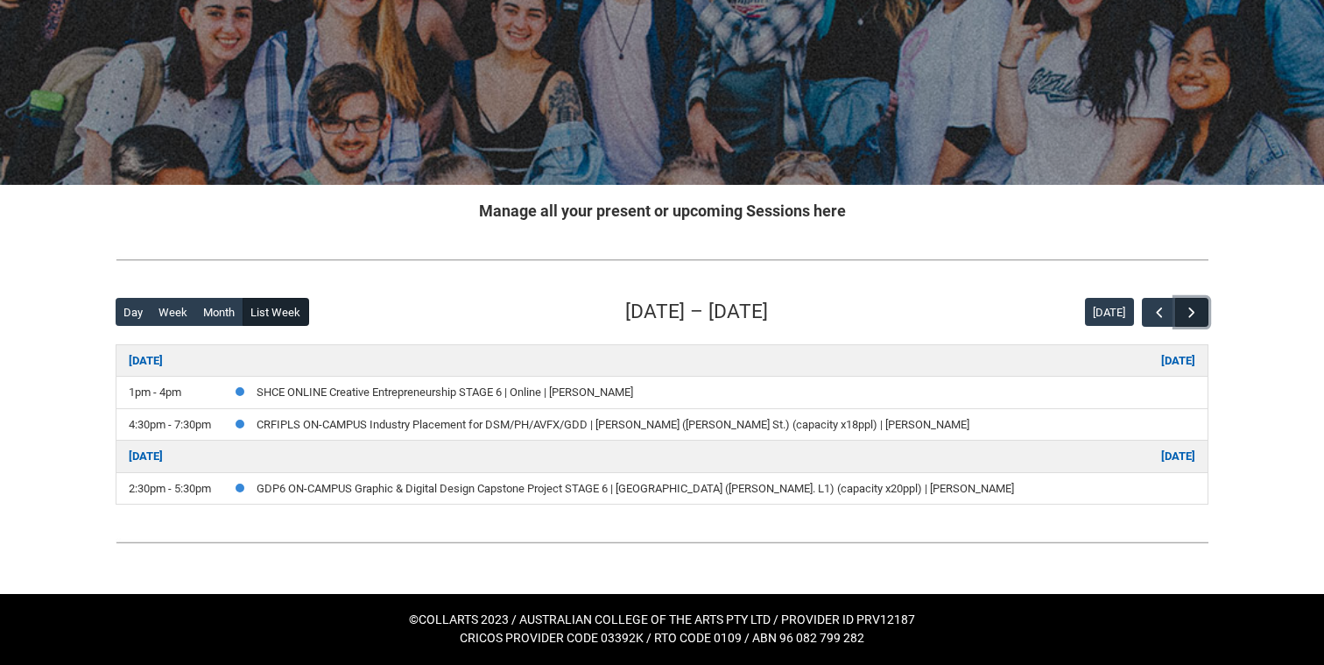
click at [1193, 309] on span "button" at bounding box center [1192, 313] width 18 height 18
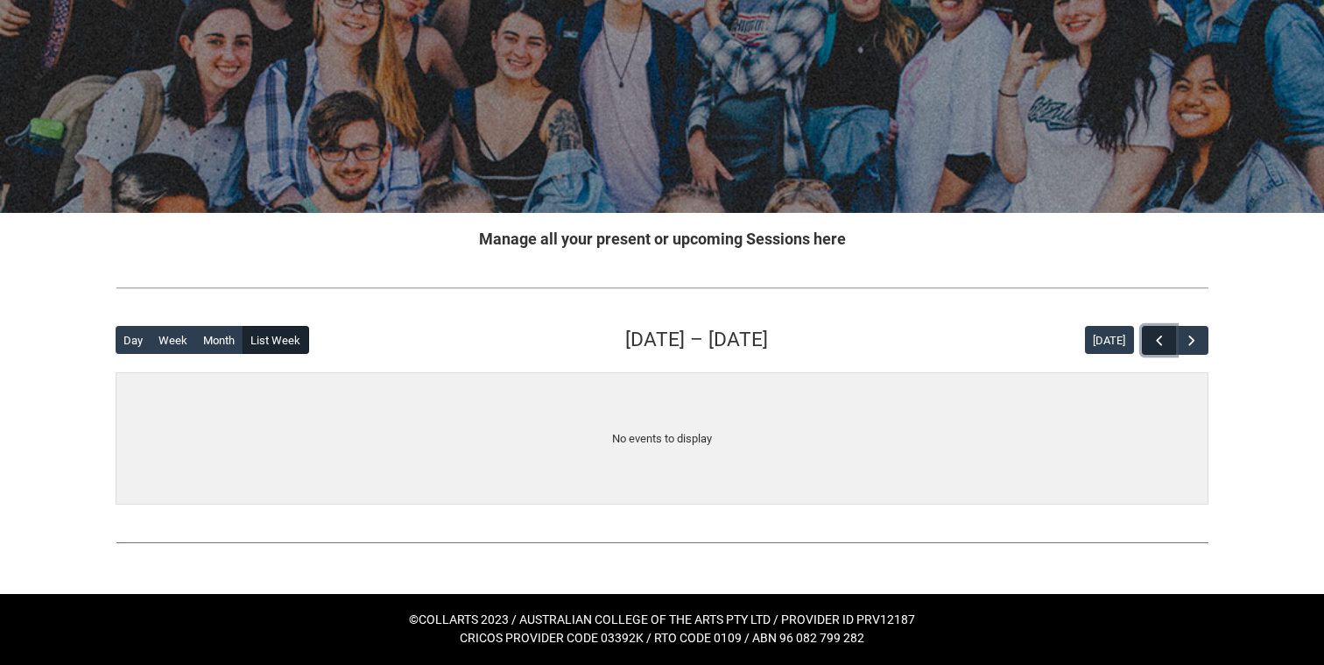
click at [1158, 336] on span "button" at bounding box center [1160, 341] width 18 height 18
